Goal: Find specific page/section

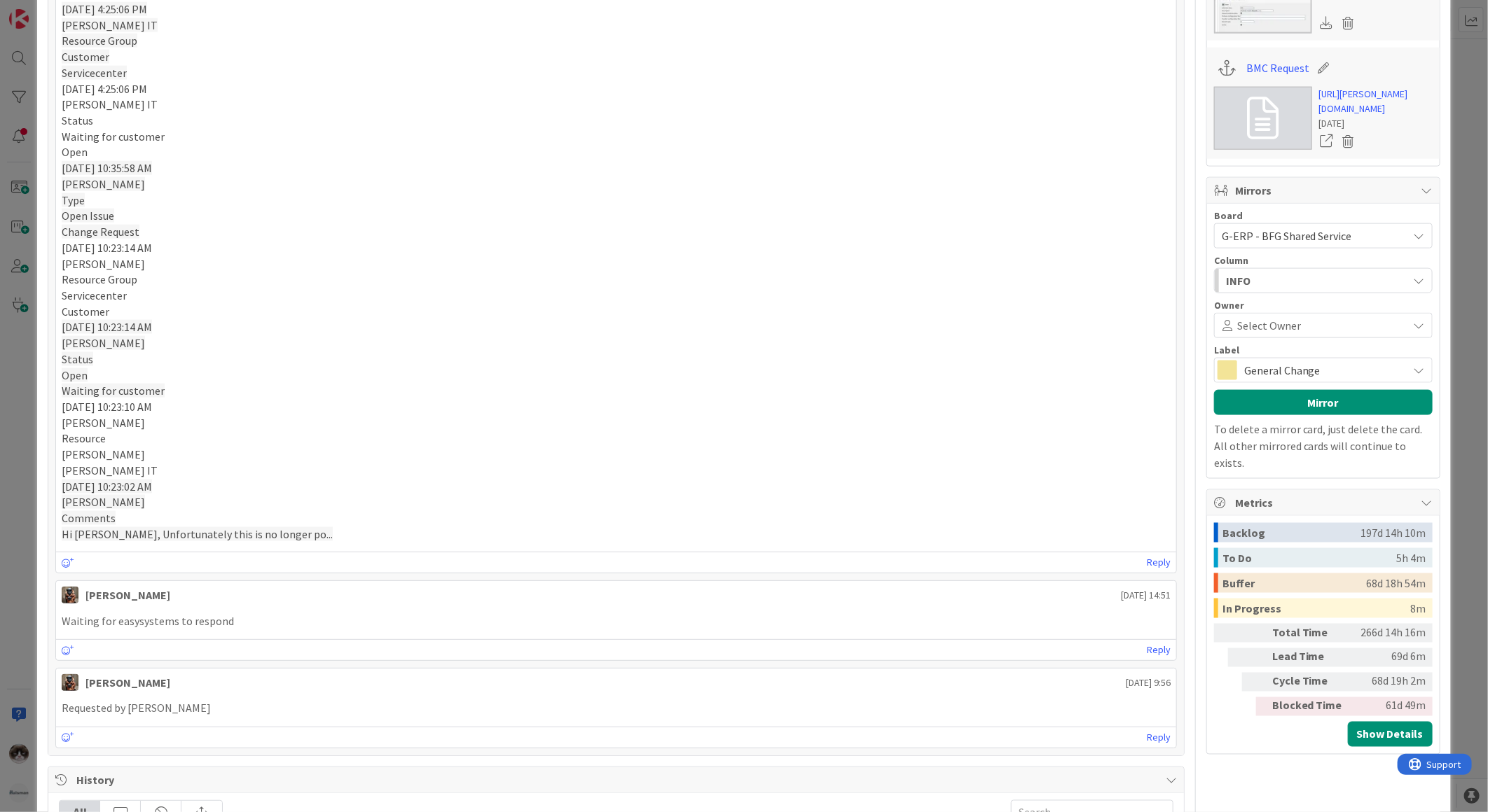
scroll to position [1089, 0]
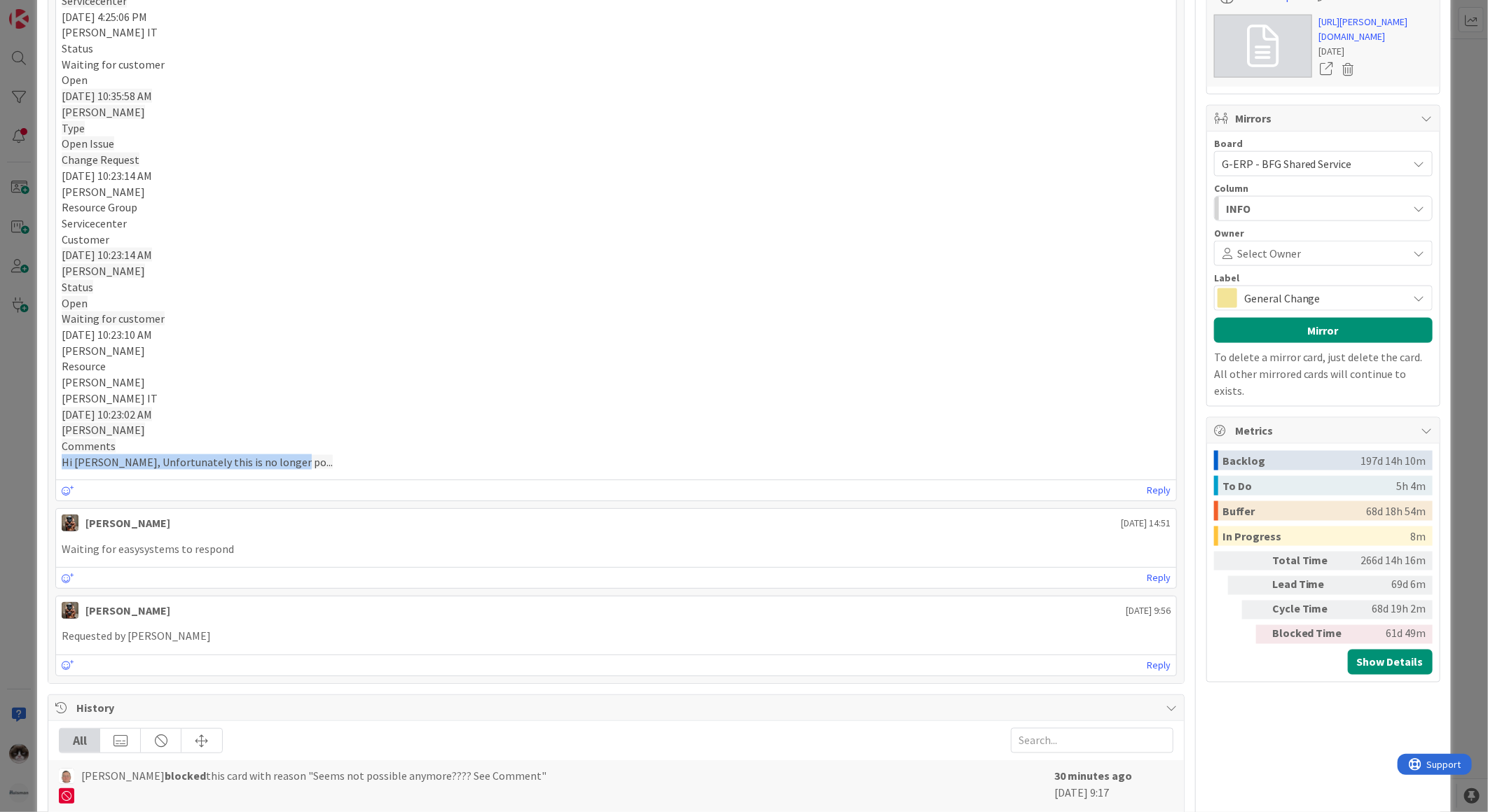
drag, startPoint x: 282, startPoint y: 469, endPoint x: 1, endPoint y: 456, distance: 281.3
click at [1, 456] on div "ID 306 G-ERP - BFG Shared Service Waiting Title 43 / 128 (SS) HZC - Change HK t…" at bounding box center [744, 406] width 1488 height 812
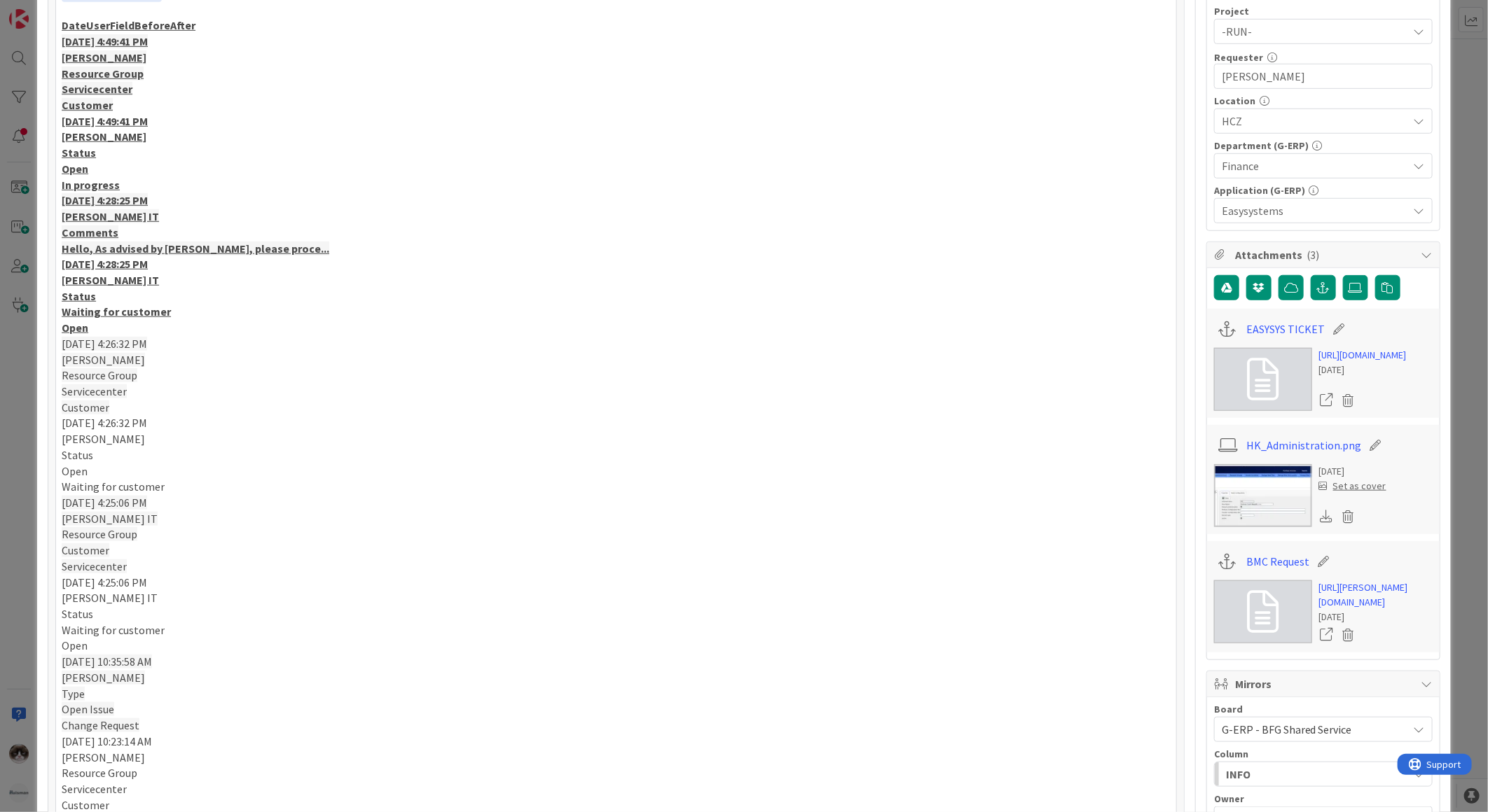
scroll to position [467, 0]
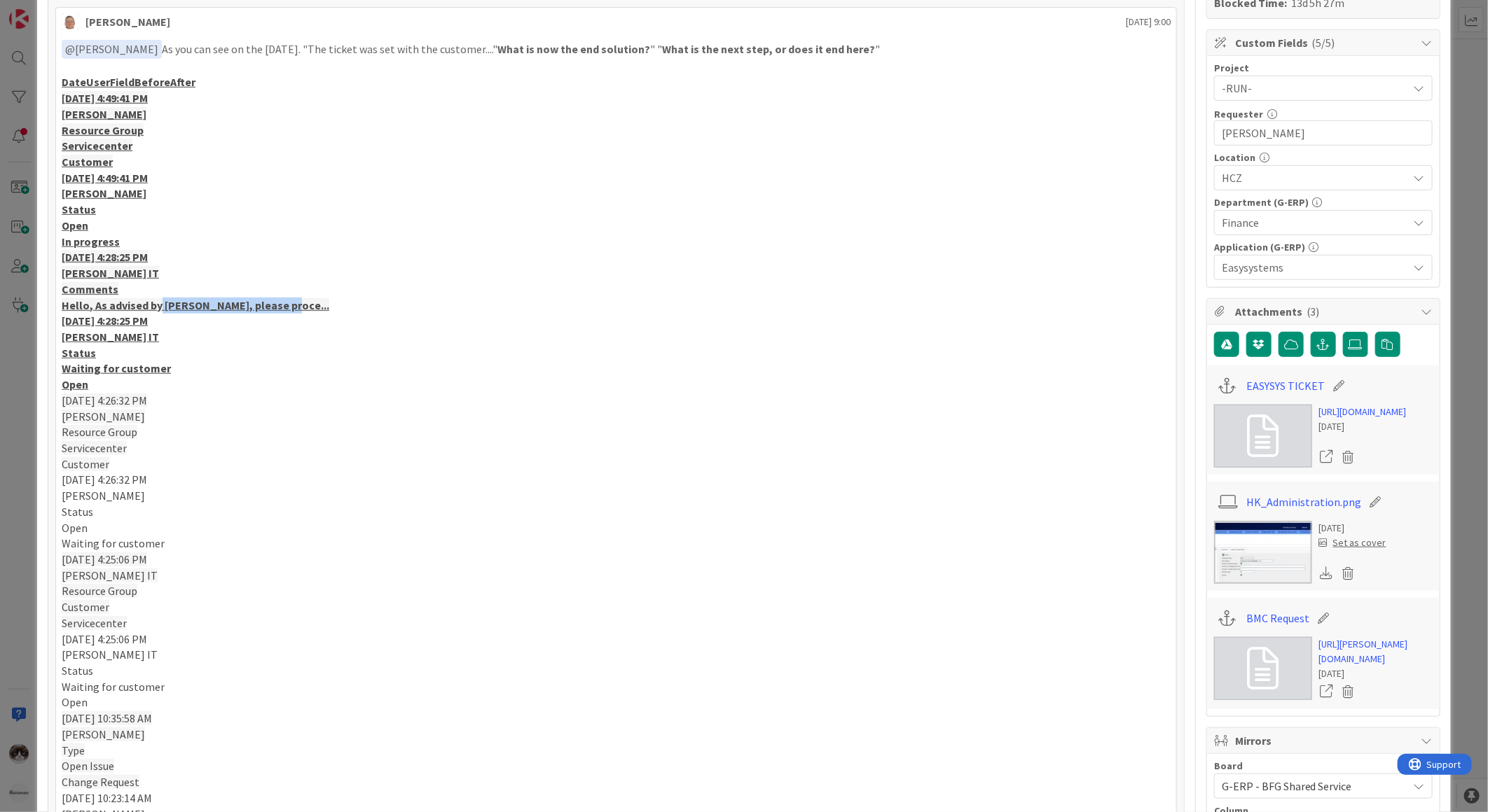
drag, startPoint x: 159, startPoint y: 310, endPoint x: 295, endPoint y: 309, distance: 136.0
click at [295, 309] on p "Hello, As advised by [PERSON_NAME], please proce..." at bounding box center [616, 306] width 1109 height 16
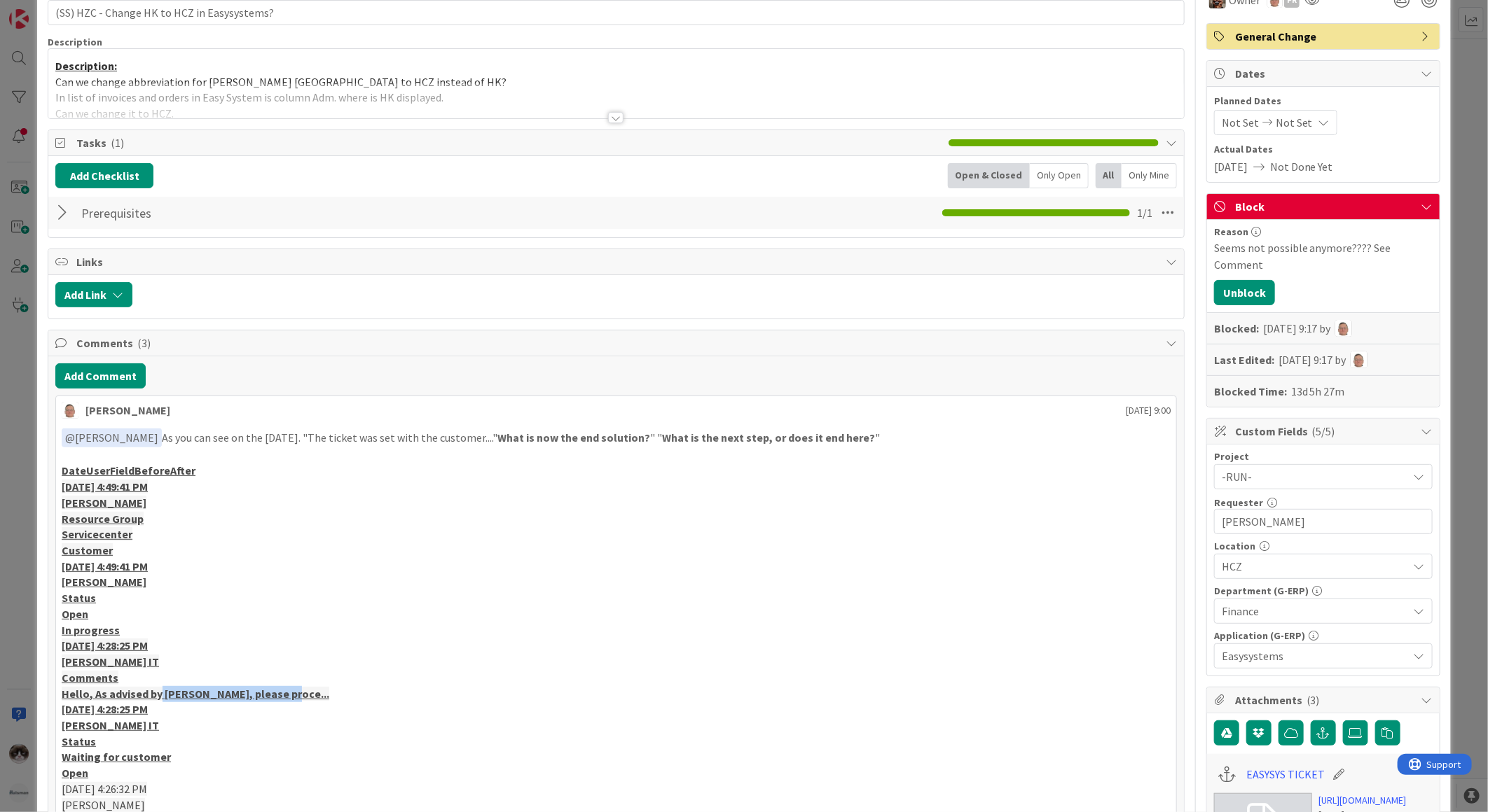
scroll to position [0, 0]
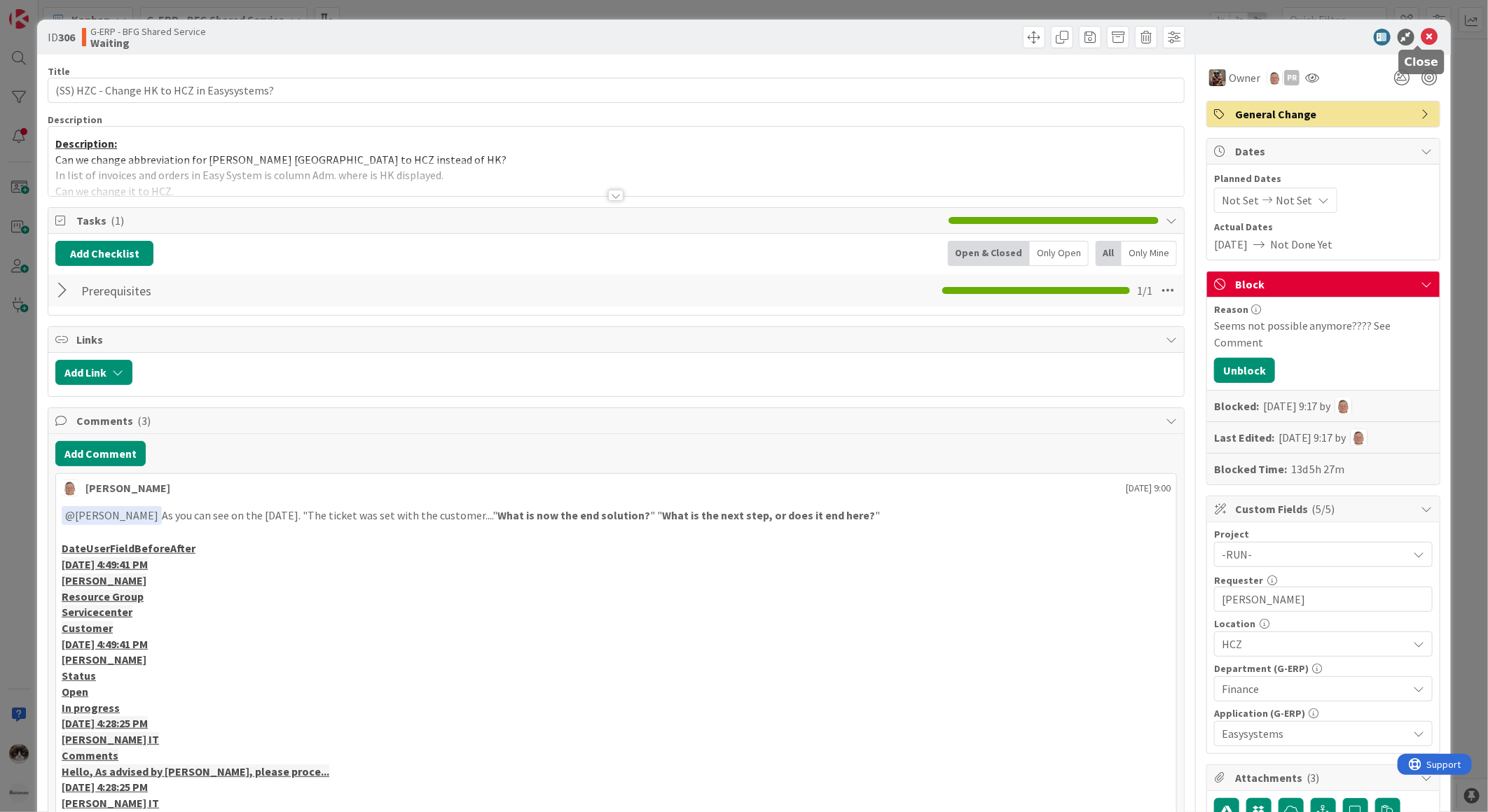
click at [1421, 33] on icon at bounding box center [1430, 37] width 17 height 17
click at [1422, 35] on icon at bounding box center [1430, 37] width 17 height 17
click at [1409, 36] on div at bounding box center [1317, 37] width 248 height 17
click at [1421, 36] on icon at bounding box center [1430, 37] width 17 height 17
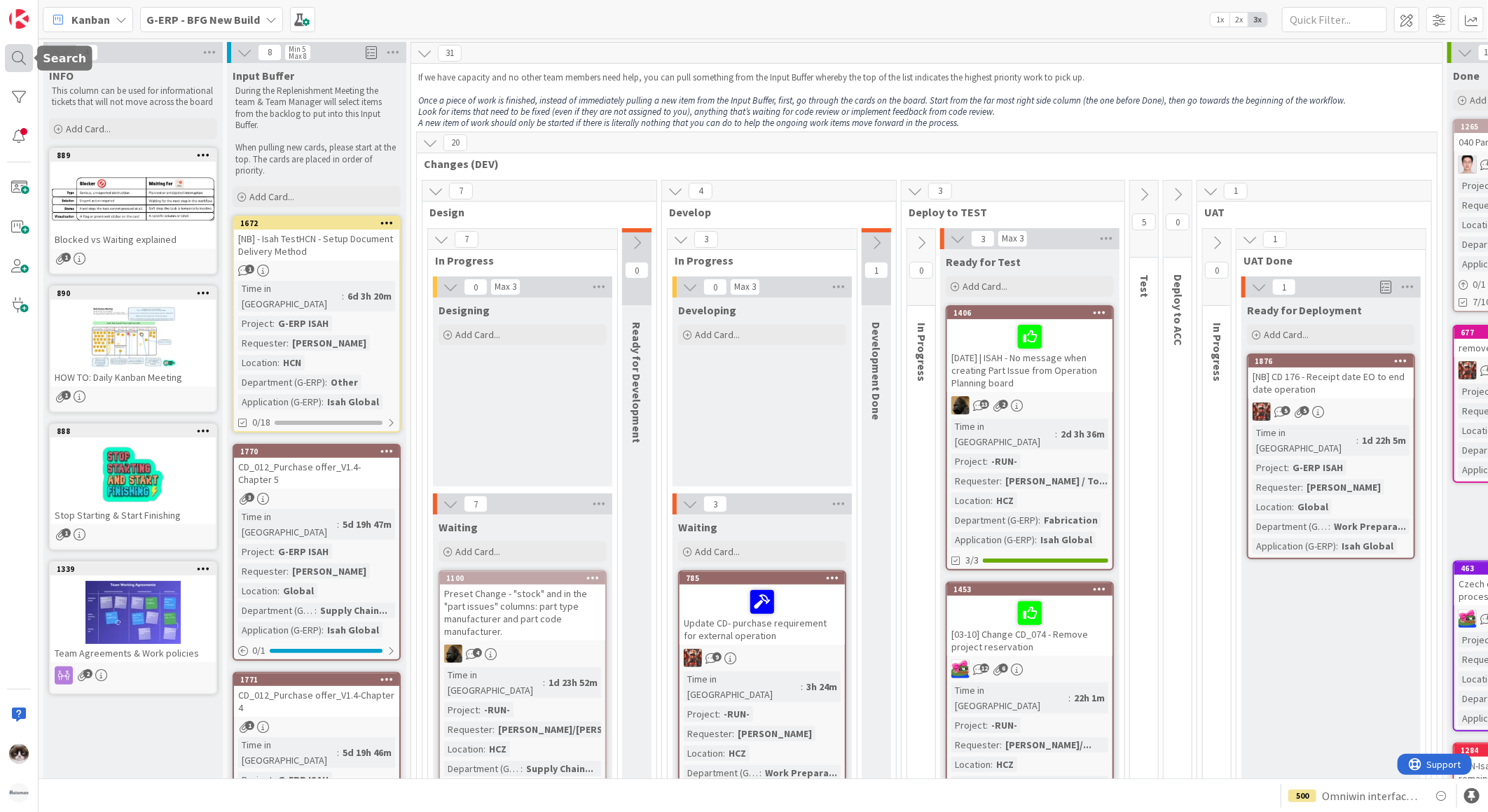
click at [22, 52] on div at bounding box center [18, 57] width 28 height 28
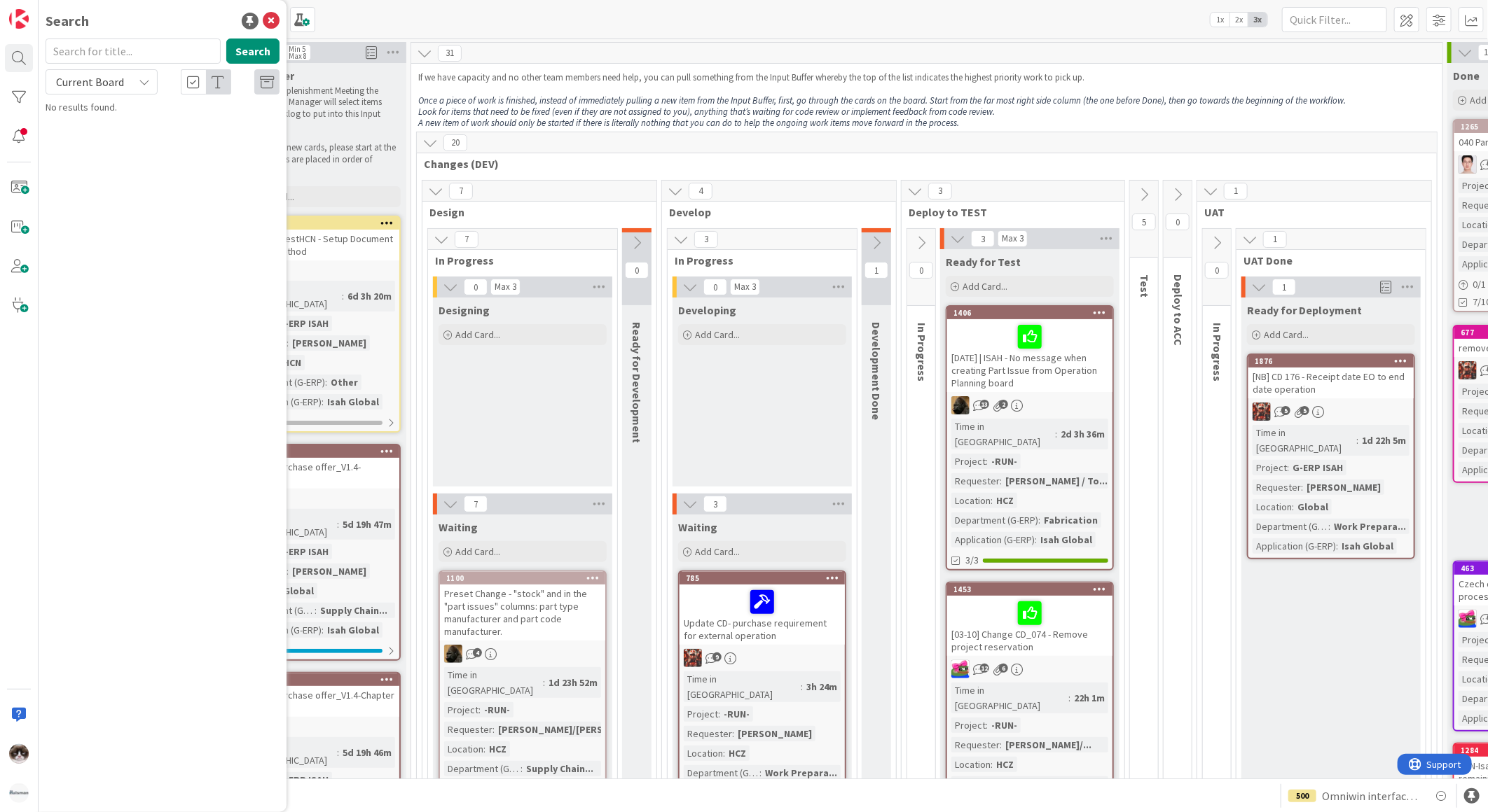
click at [113, 83] on span "Current Board" at bounding box center [90, 82] width 68 height 14
click at [96, 145] on span "All Boards" at bounding box center [126, 140] width 145 height 21
click at [114, 52] on input "text" at bounding box center [133, 51] width 175 height 26
type input "1774"
click at [248, 53] on button "Search" at bounding box center [253, 51] width 53 height 26
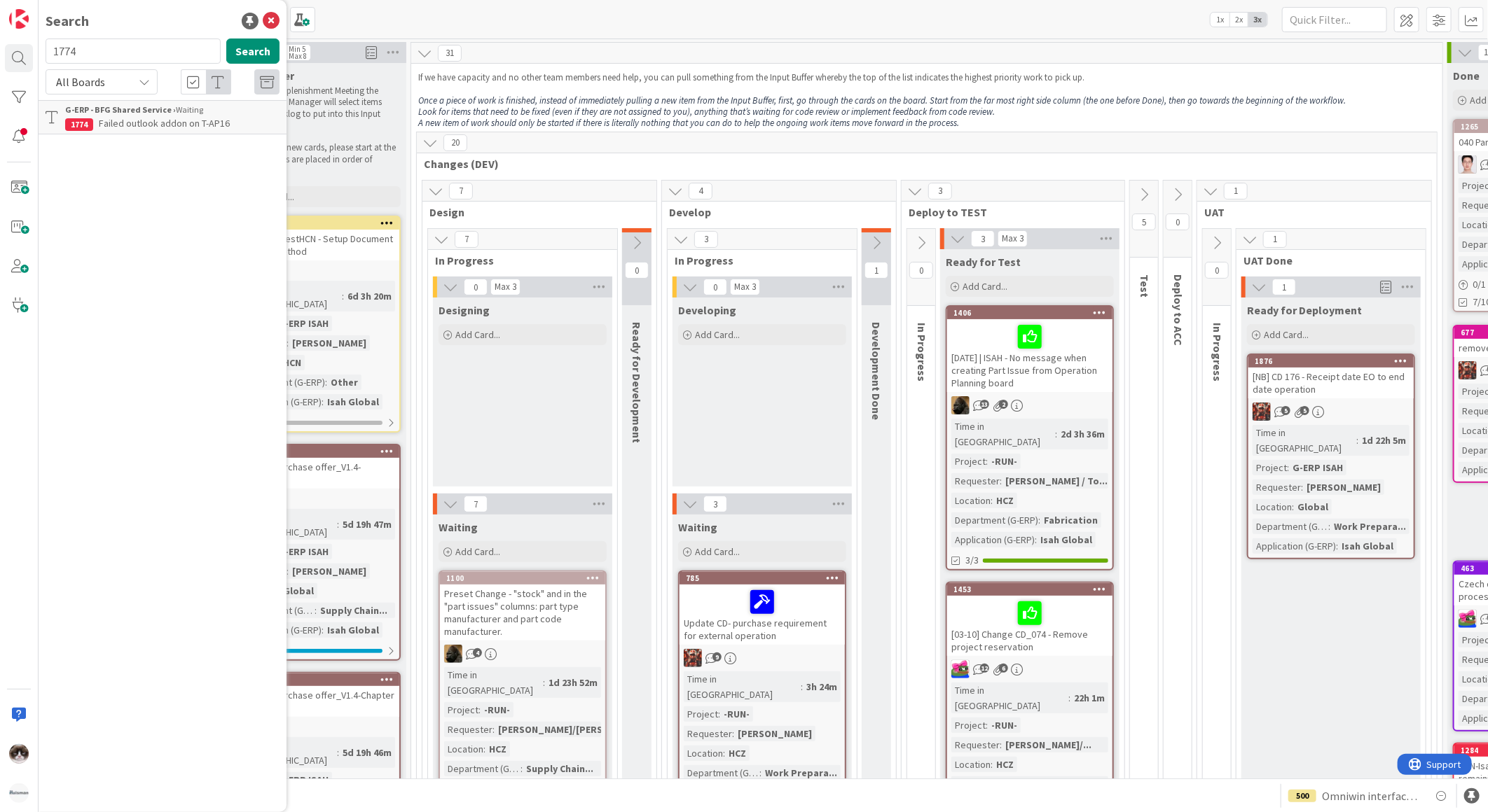
click at [144, 122] on span "Failed outlook addon on T-AP16" at bounding box center [164, 123] width 131 height 13
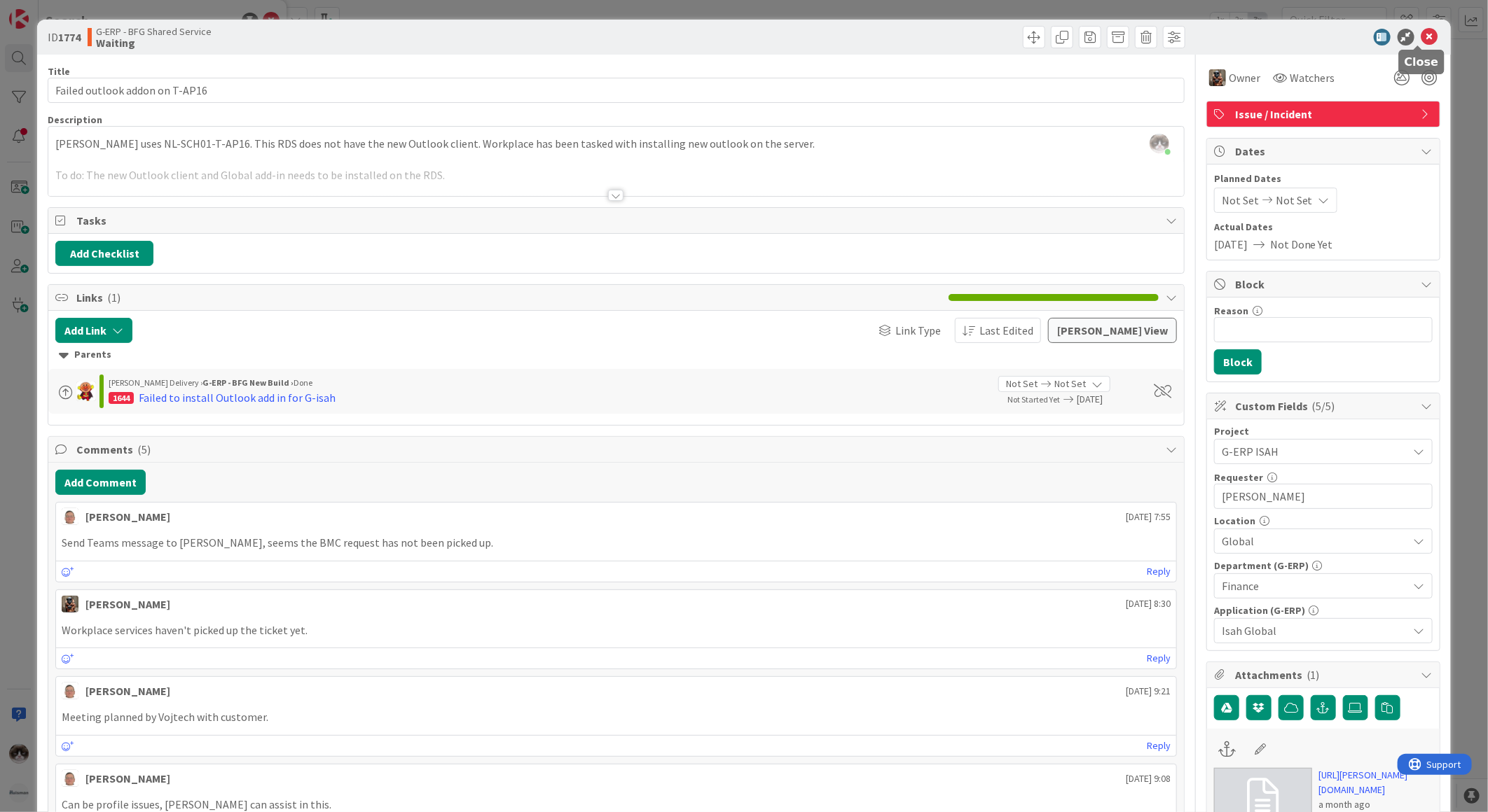
click at [1421, 35] on icon at bounding box center [1430, 37] width 17 height 17
